Goal: Navigation & Orientation: Find specific page/section

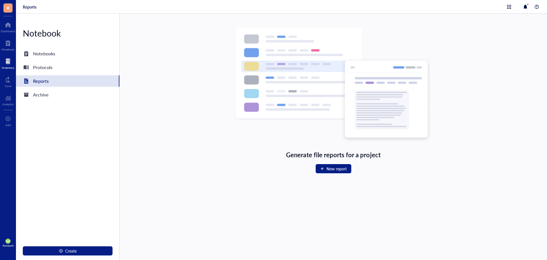
click at [10, 64] on div at bounding box center [8, 61] width 13 height 9
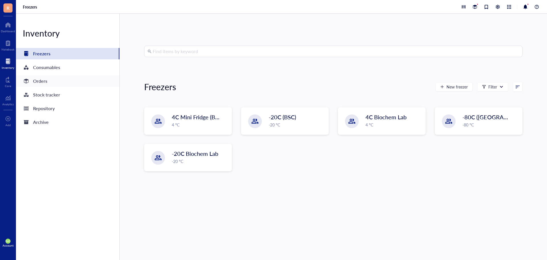
click at [35, 80] on div "Orders" at bounding box center [40, 81] width 14 height 8
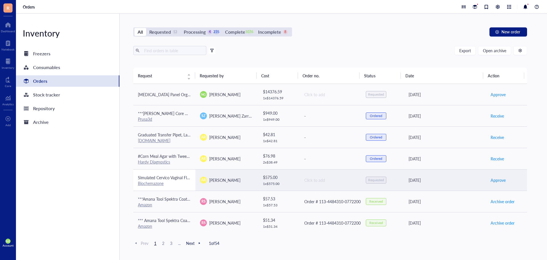
scroll to position [28, 0]
